Goal: Navigation & Orientation: Find specific page/section

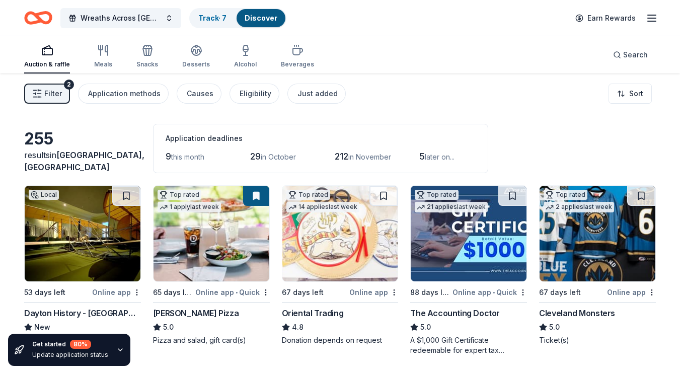
click at [192, 56] on div "Desserts" at bounding box center [196, 56] width 28 height 24
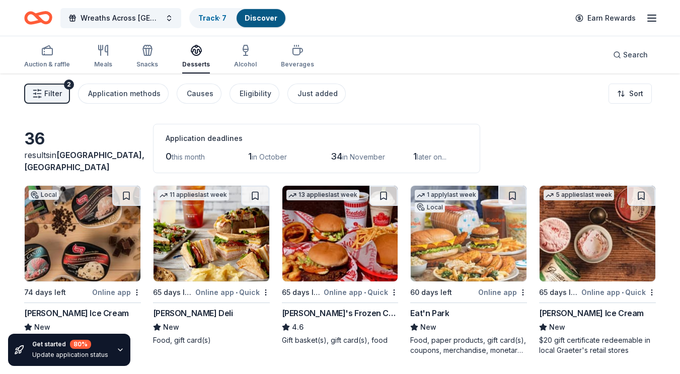
click at [42, 60] on div "Auction & raffle" at bounding box center [47, 64] width 46 height 8
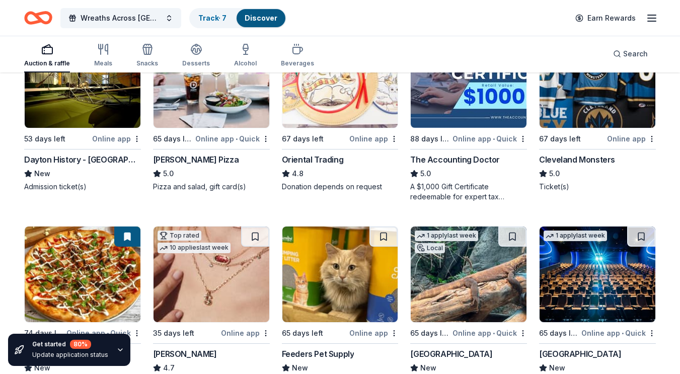
scroll to position [53, 0]
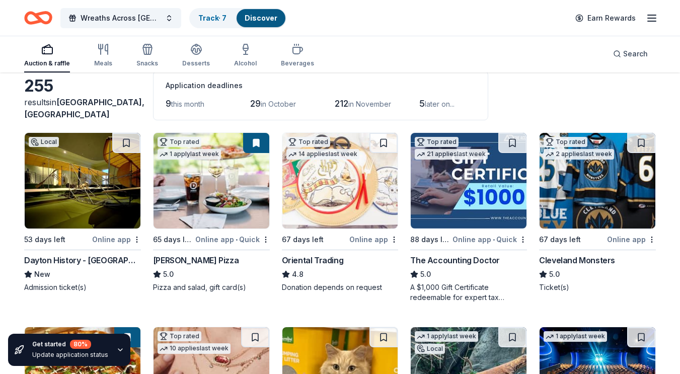
click at [95, 18] on span "Wreaths Across [GEOGRAPHIC_DATA]: [GEOGRAPHIC_DATA] - American Heritage Girls O…" at bounding box center [121, 18] width 81 height 12
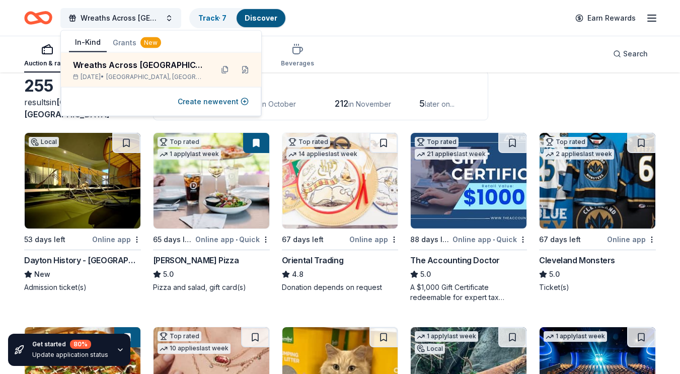
click at [132, 45] on button "Grants New" at bounding box center [137, 43] width 60 height 18
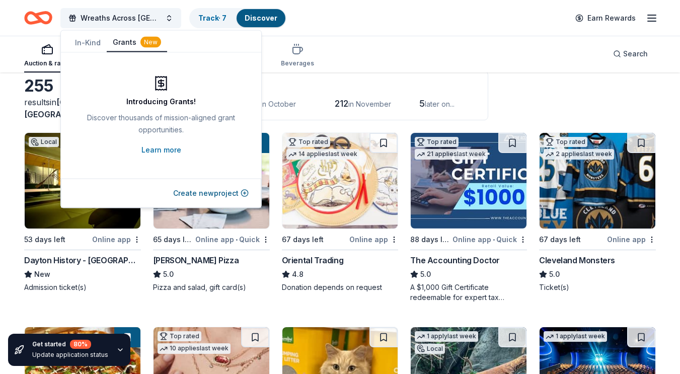
click at [128, 40] on button "Grants New" at bounding box center [137, 42] width 60 height 19
click at [402, 59] on div "Auction & raffle Meals Snacks Desserts Alcohol Beverages Search" at bounding box center [340, 53] width 632 height 37
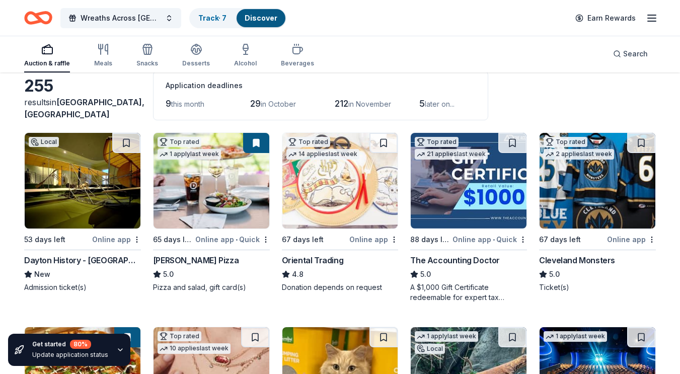
click at [651, 20] on icon "button" at bounding box center [652, 18] width 12 height 12
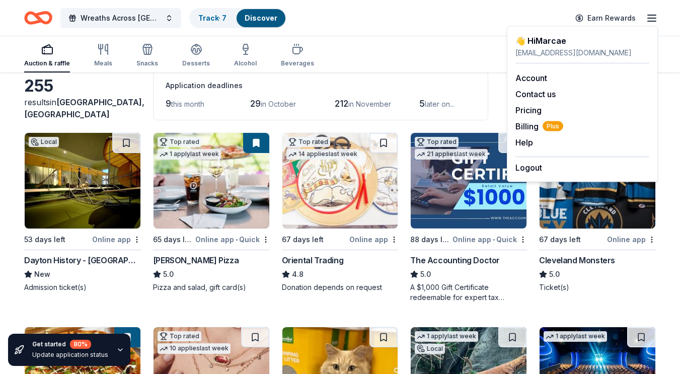
click at [413, 53] on div "Auction & raffle Meals Snacks Desserts Alcohol Beverages Search" at bounding box center [340, 53] width 632 height 37
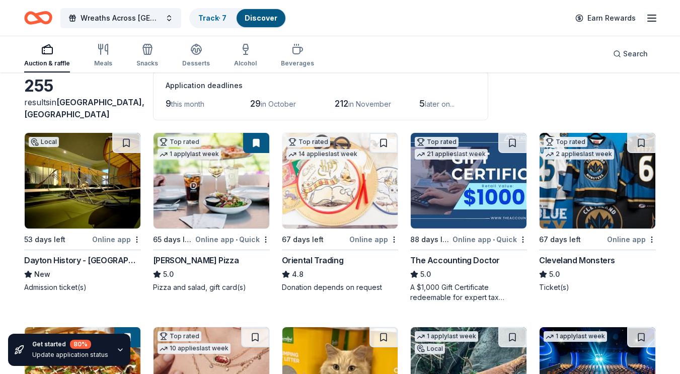
click at [259, 18] on link "Discover" at bounding box center [261, 18] width 33 height 9
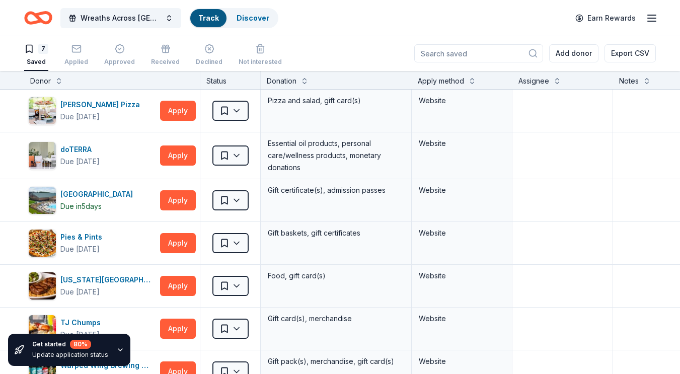
scroll to position [1, 0]
click at [210, 16] on link "Track · 7" at bounding box center [212, 18] width 28 height 9
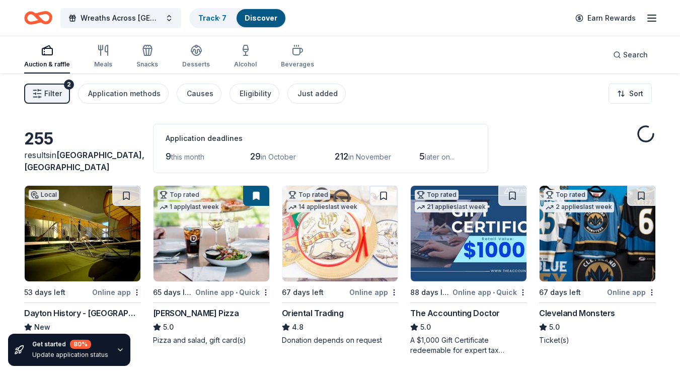
click at [214, 20] on link "Track · 7" at bounding box center [212, 18] width 28 height 9
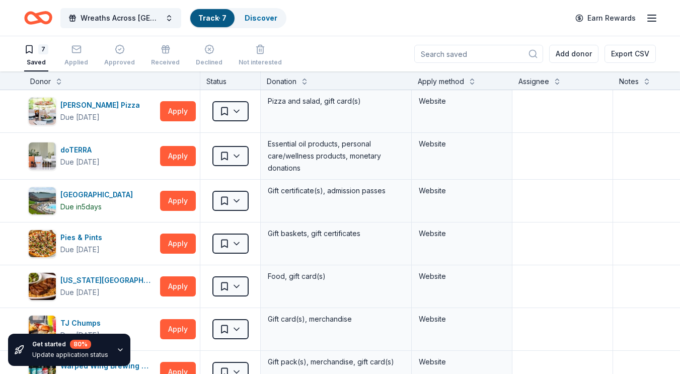
click at [252, 19] on link "Discover" at bounding box center [261, 18] width 33 height 9
